Goal: Task Accomplishment & Management: Manage account settings

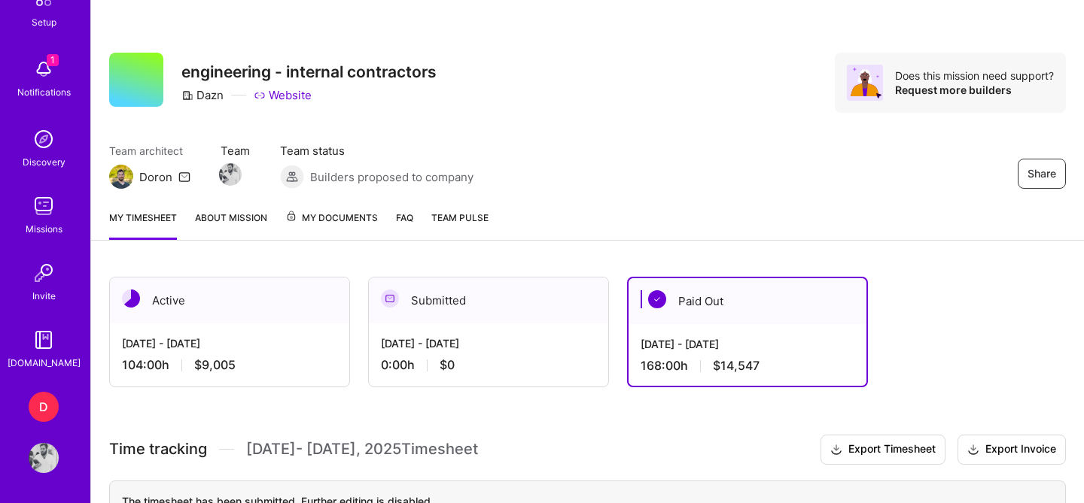
scroll to position [26, 0]
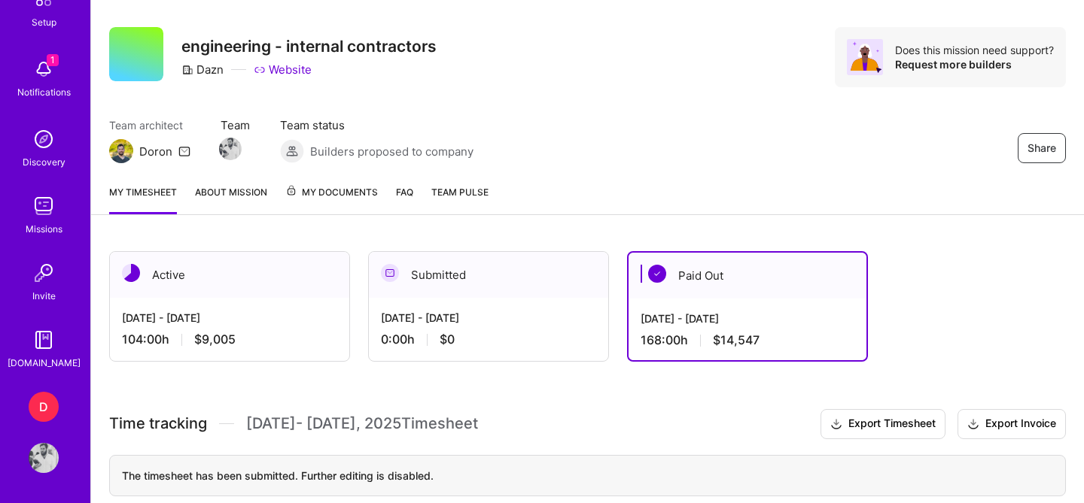
click at [246, 302] on div "[DATE] - [DATE] 104:00 h $9,005" at bounding box center [229, 329] width 239 height 62
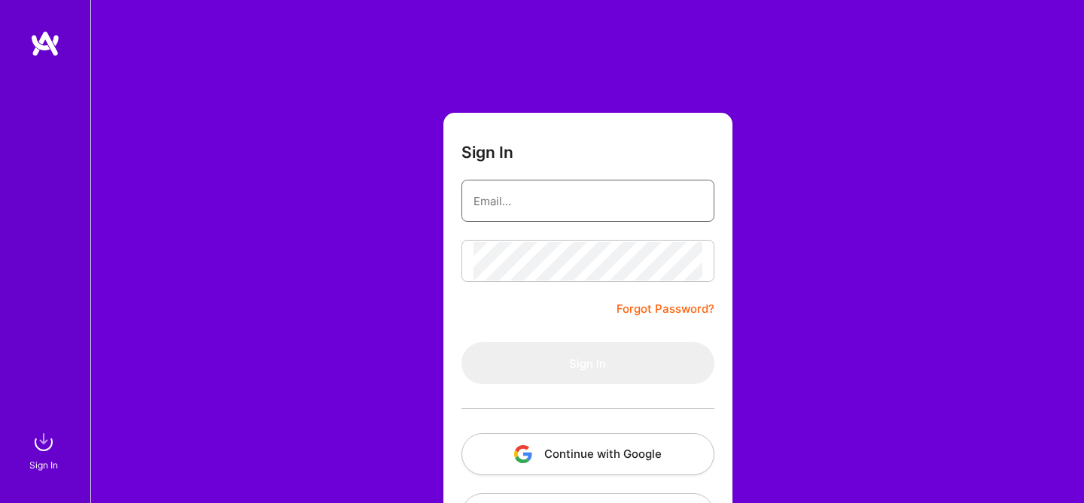
click at [524, 196] on input "email" at bounding box center [587, 201] width 229 height 38
type input "[EMAIL_ADDRESS][DOMAIN_NAME]"
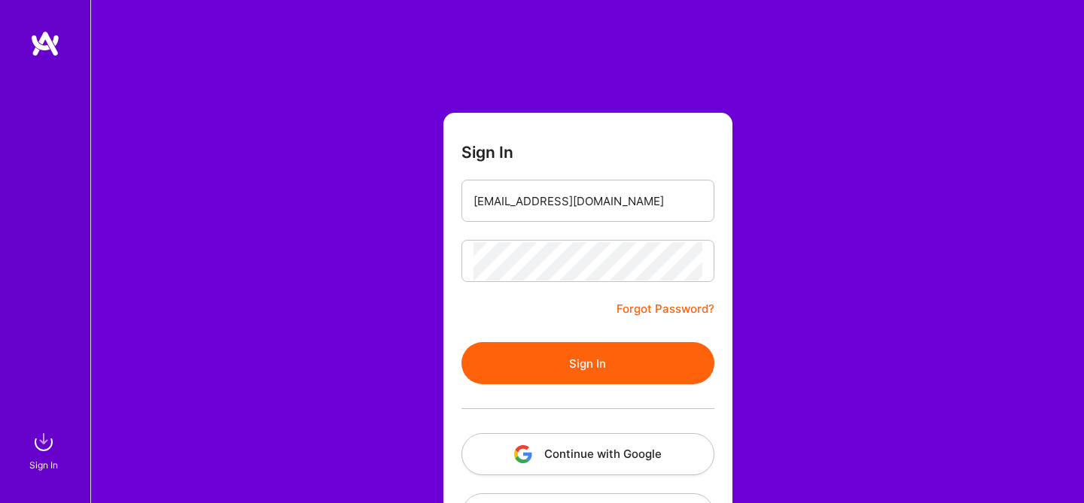
click at [565, 356] on button "Sign In" at bounding box center [587, 363] width 253 height 42
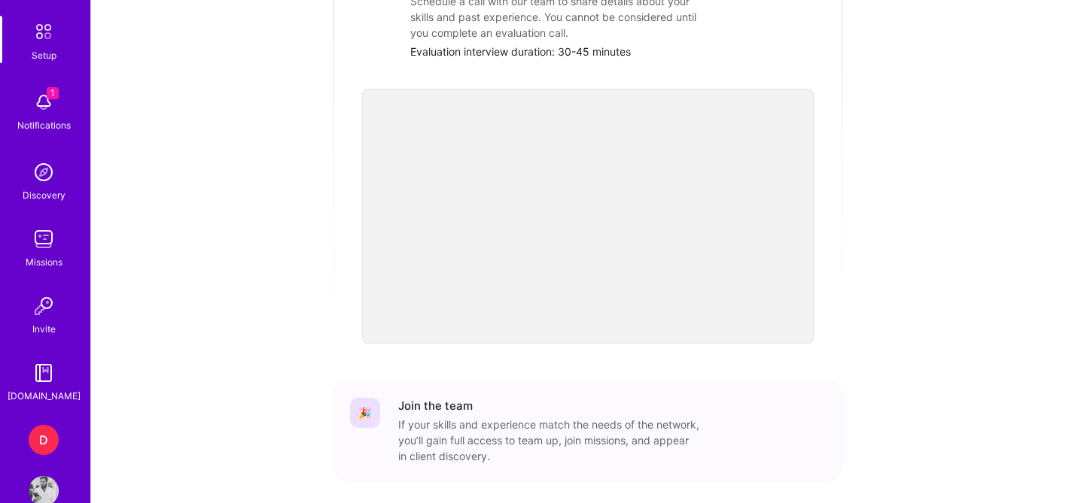
scroll to position [102, 0]
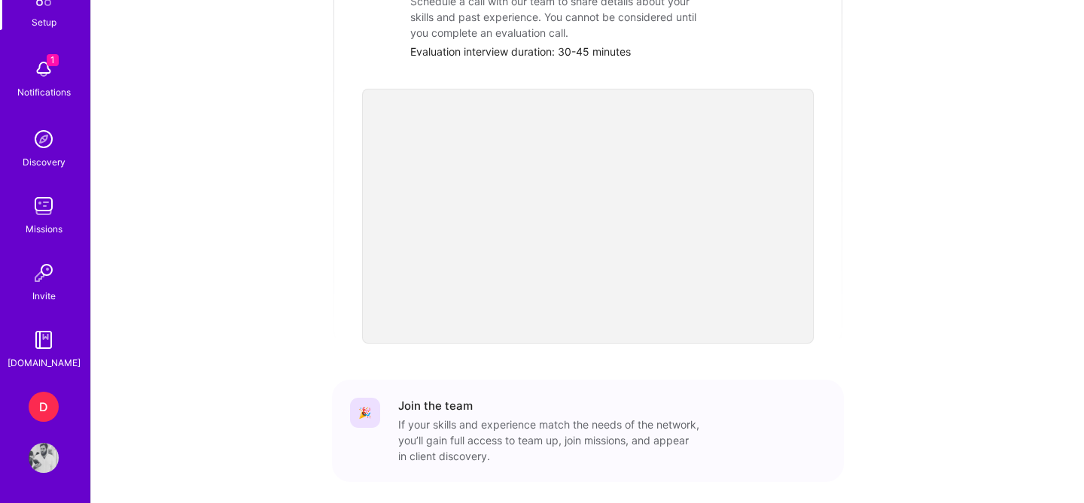
click at [51, 420] on link "D Dazn: engineering - internal contractors" at bounding box center [44, 407] width 38 height 30
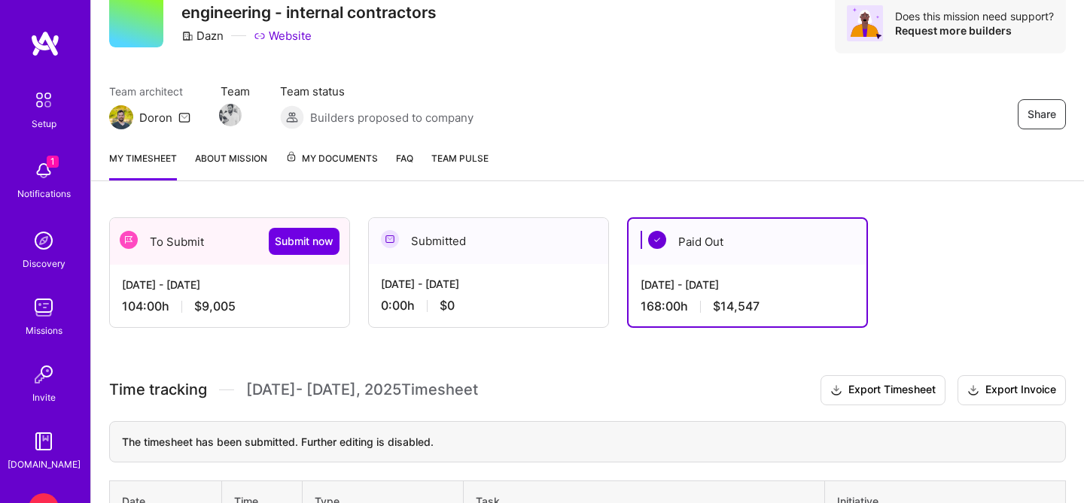
scroll to position [67, 0]
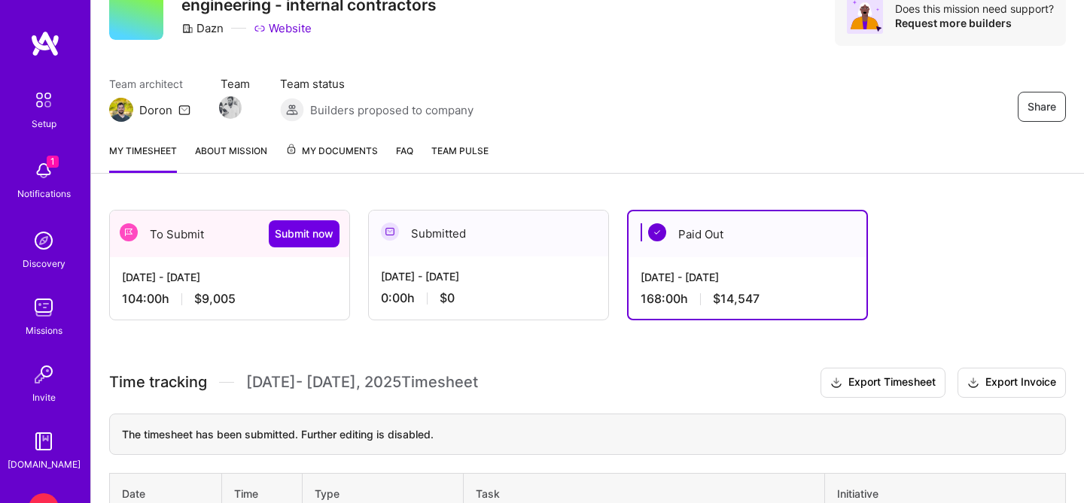
click at [275, 299] on div "104:00 h $9,005" at bounding box center [229, 299] width 215 height 16
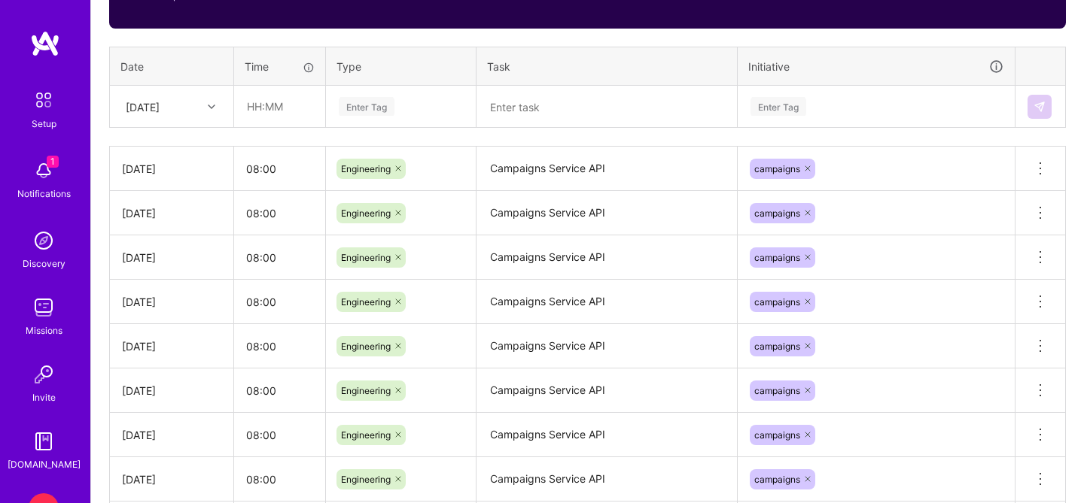
scroll to position [549, 0]
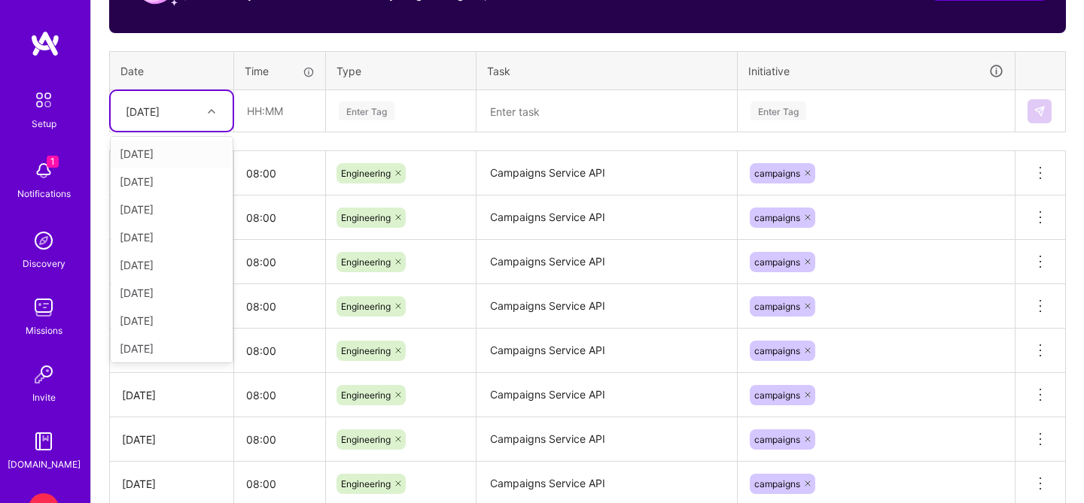
click at [153, 111] on div "[DATE]" at bounding box center [143, 111] width 34 height 16
click at [154, 293] on div "[DATE]" at bounding box center [172, 290] width 122 height 28
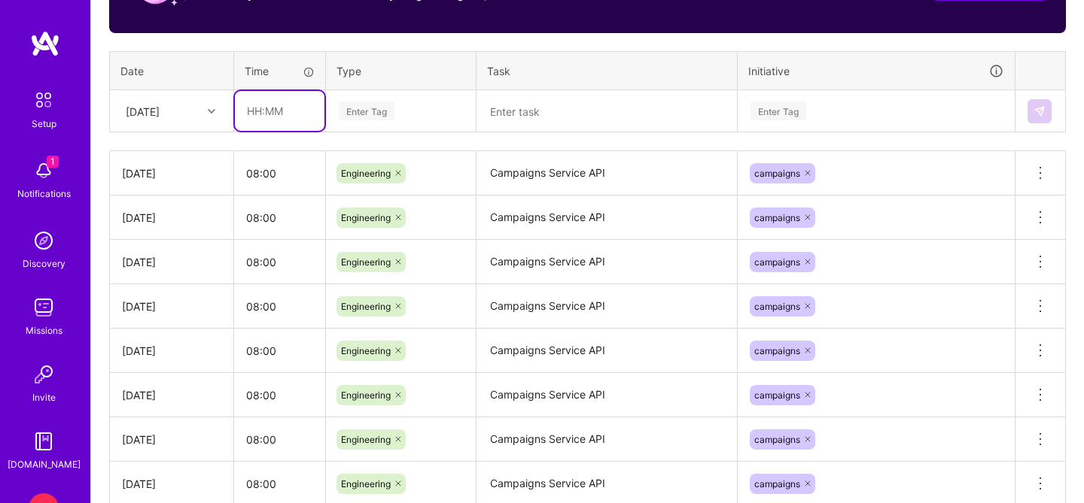
click at [269, 105] on input "text" at bounding box center [280, 111] width 90 height 40
type input "08:00"
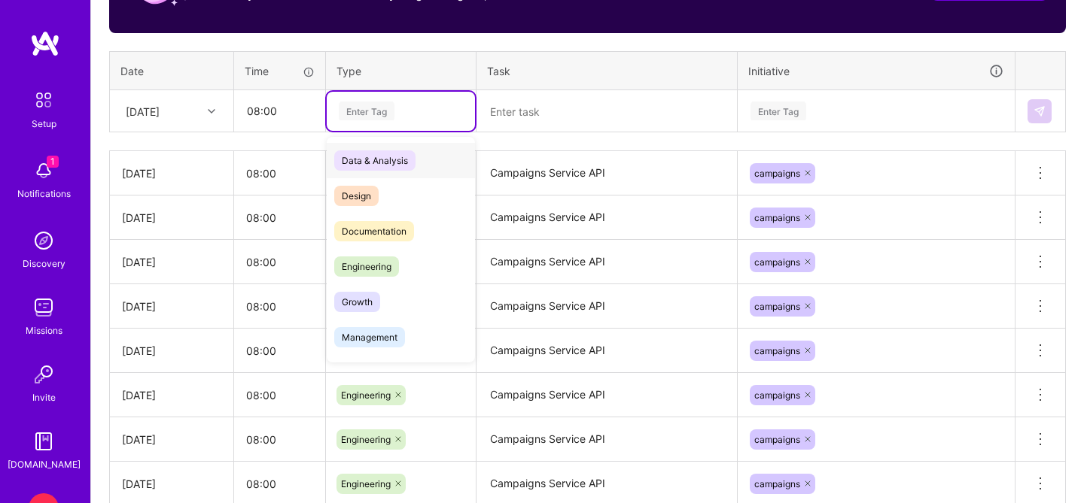
click at [358, 117] on div "Enter Tag" at bounding box center [367, 110] width 56 height 23
click at [360, 272] on span "Engineering" at bounding box center [366, 267] width 65 height 20
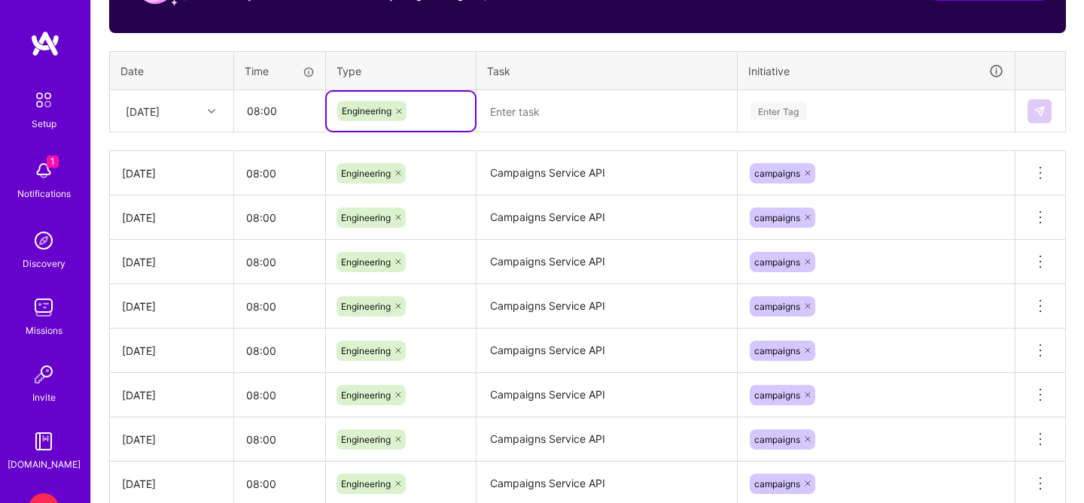
click at [573, 125] on textarea at bounding box center [606, 111] width 257 height 39
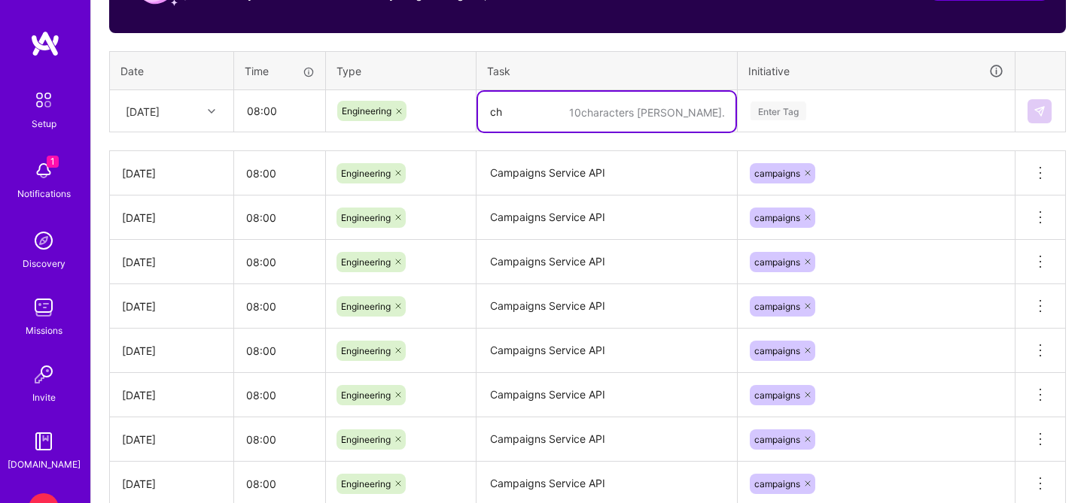
type textarea "c"
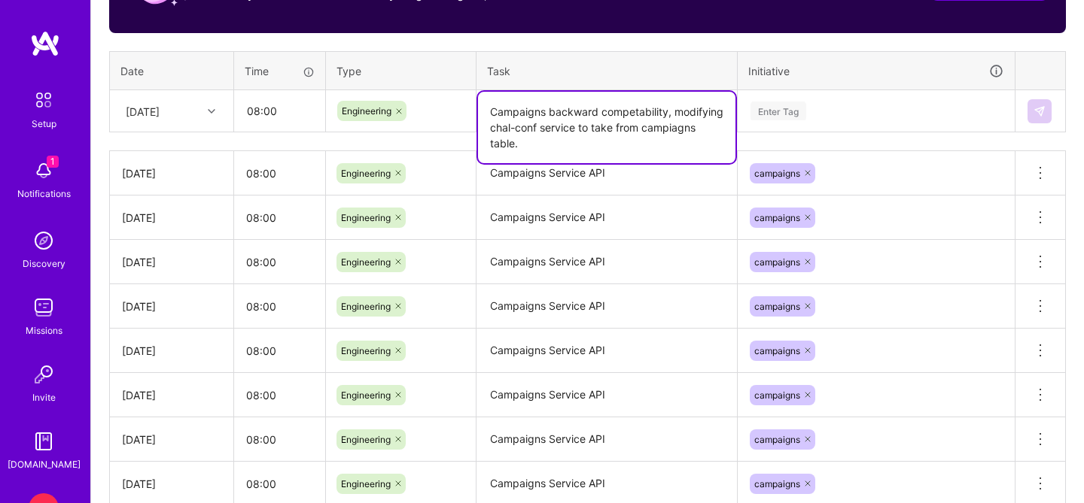
type textarea "Campaigns backward competability, modifying chal-conf service to take from camp…"
click at [834, 102] on div "Enter Tag" at bounding box center [876, 111] width 254 height 19
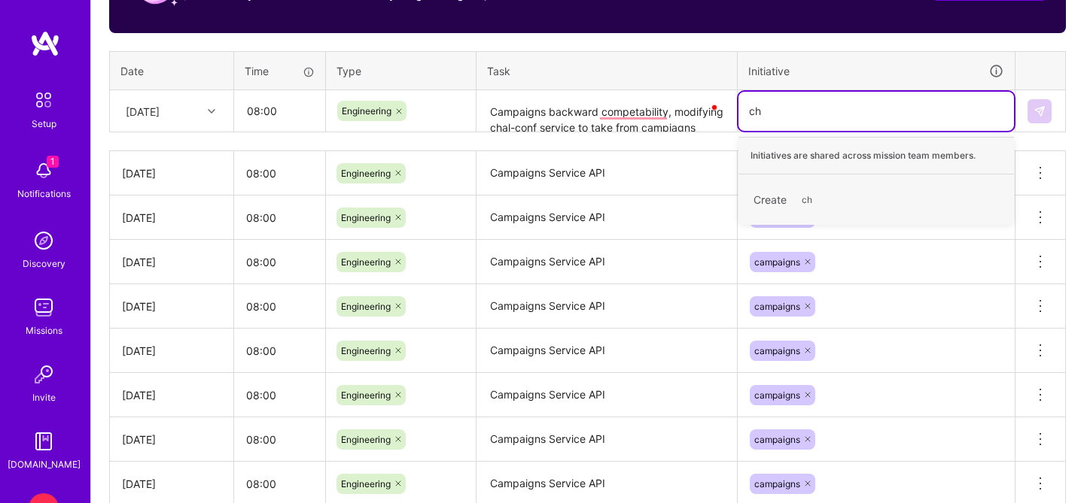
type input "c"
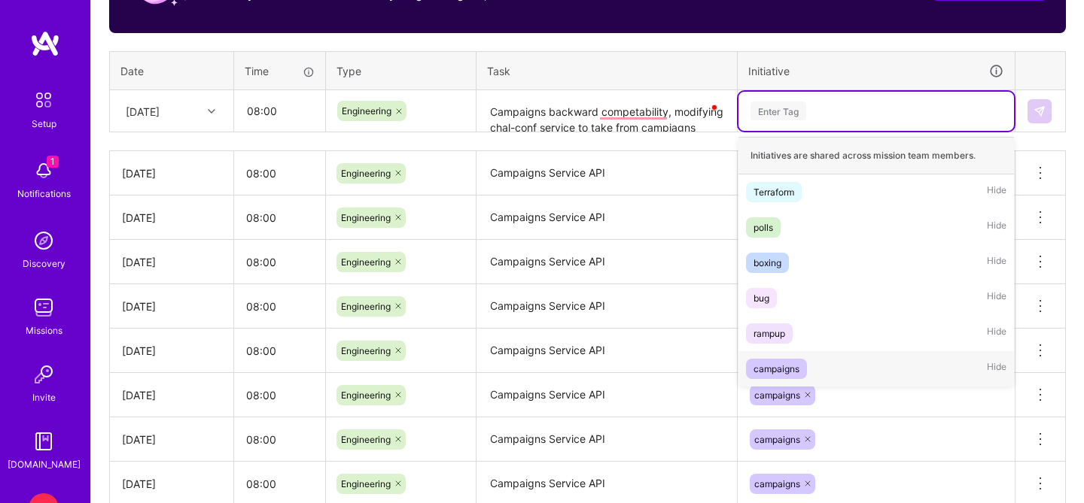
click at [804, 368] on span "campaigns" at bounding box center [776, 369] width 61 height 20
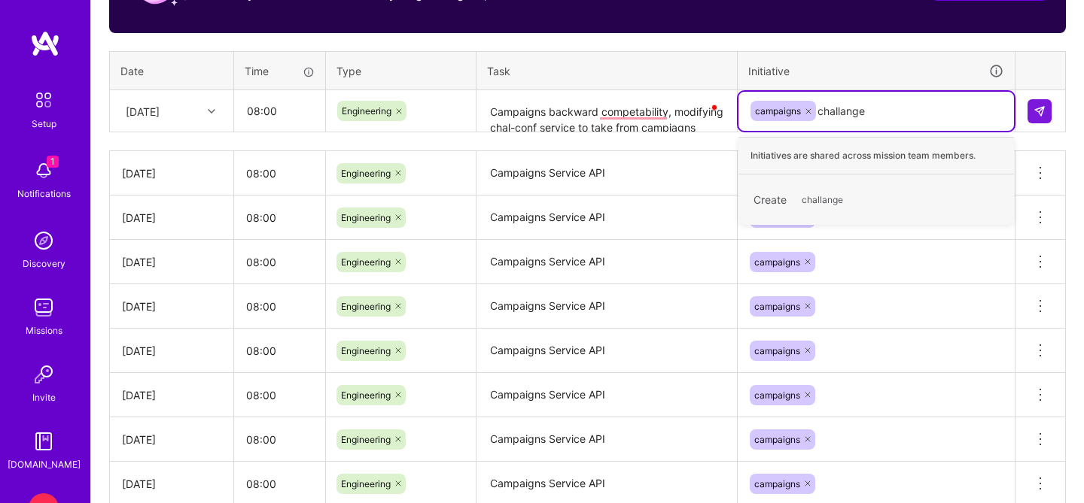
type input "challanges"
click at [868, 193] on div "Create challanges" at bounding box center [876, 199] width 260 height 35
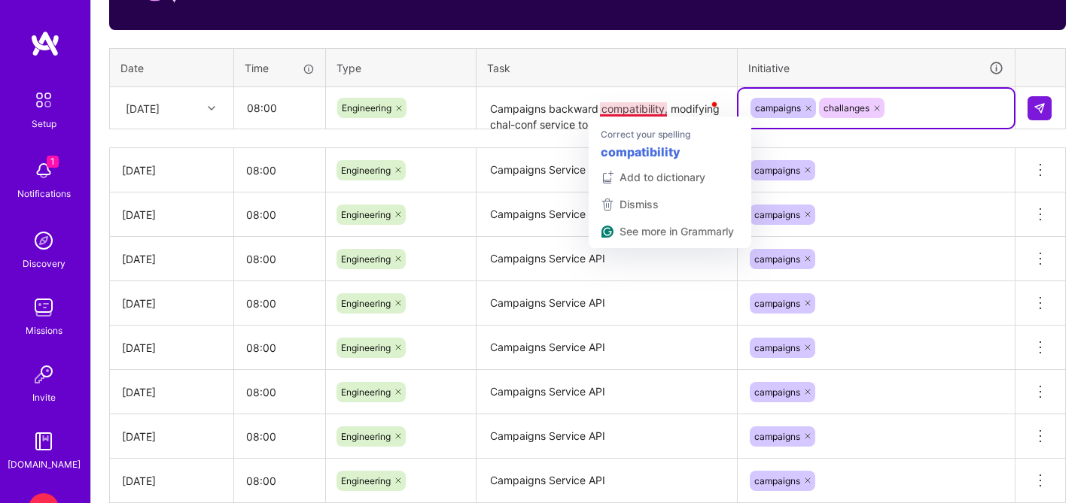
scroll to position [0, 0]
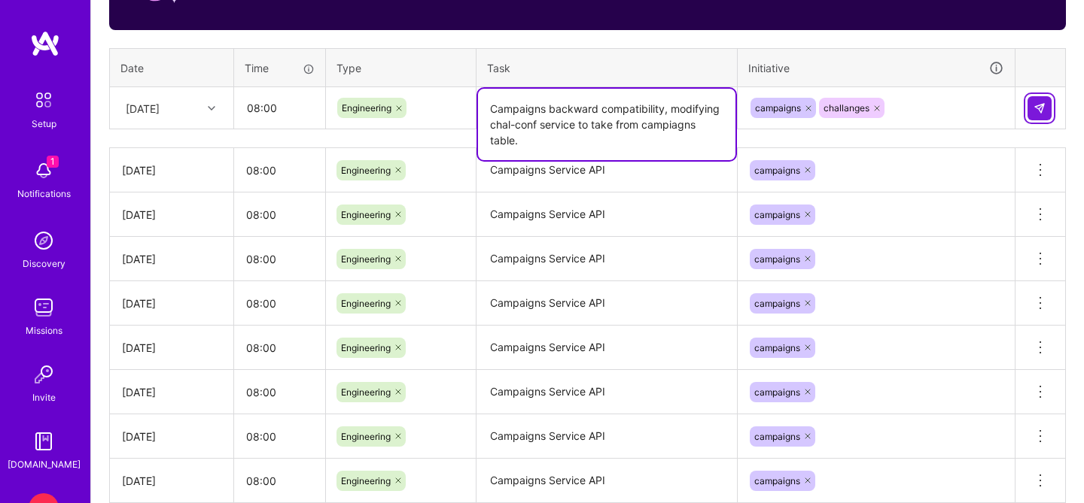
type textarea "Campaigns backward compatibility, modifying chal-conf service to take from camp…"
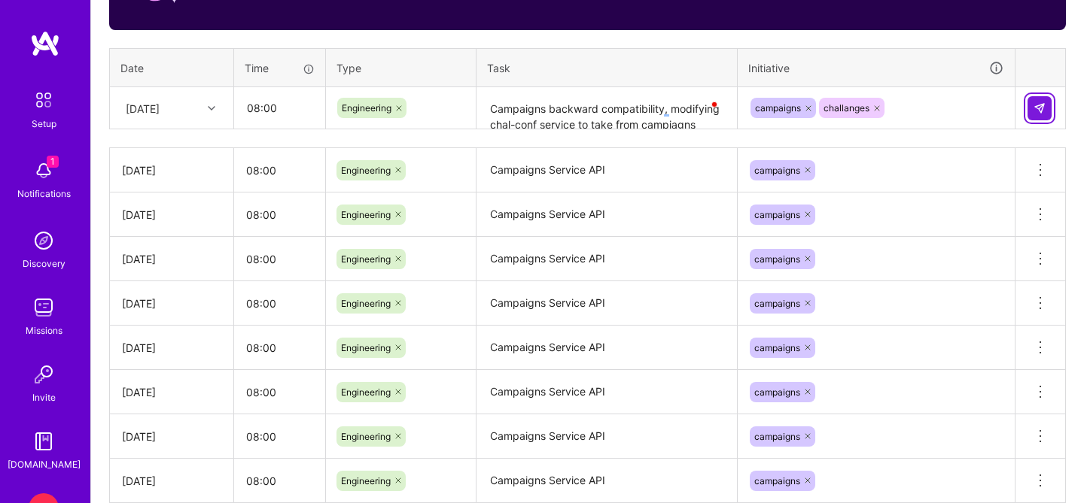
click at [1047, 107] on button at bounding box center [1039, 108] width 24 height 24
